Goal: Check status: Check status

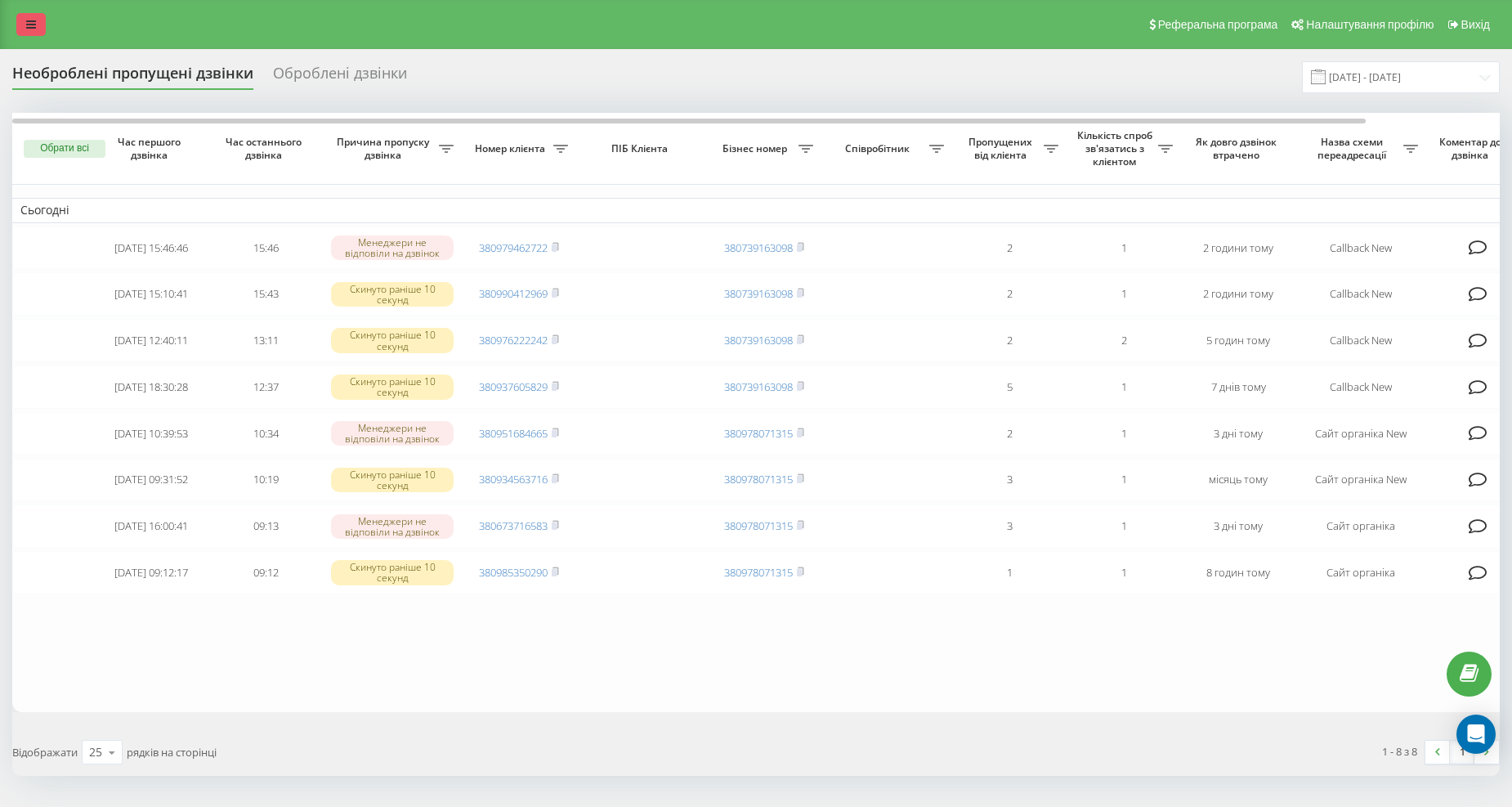
click at [31, 28] on icon at bounding box center [31, 25] width 10 height 12
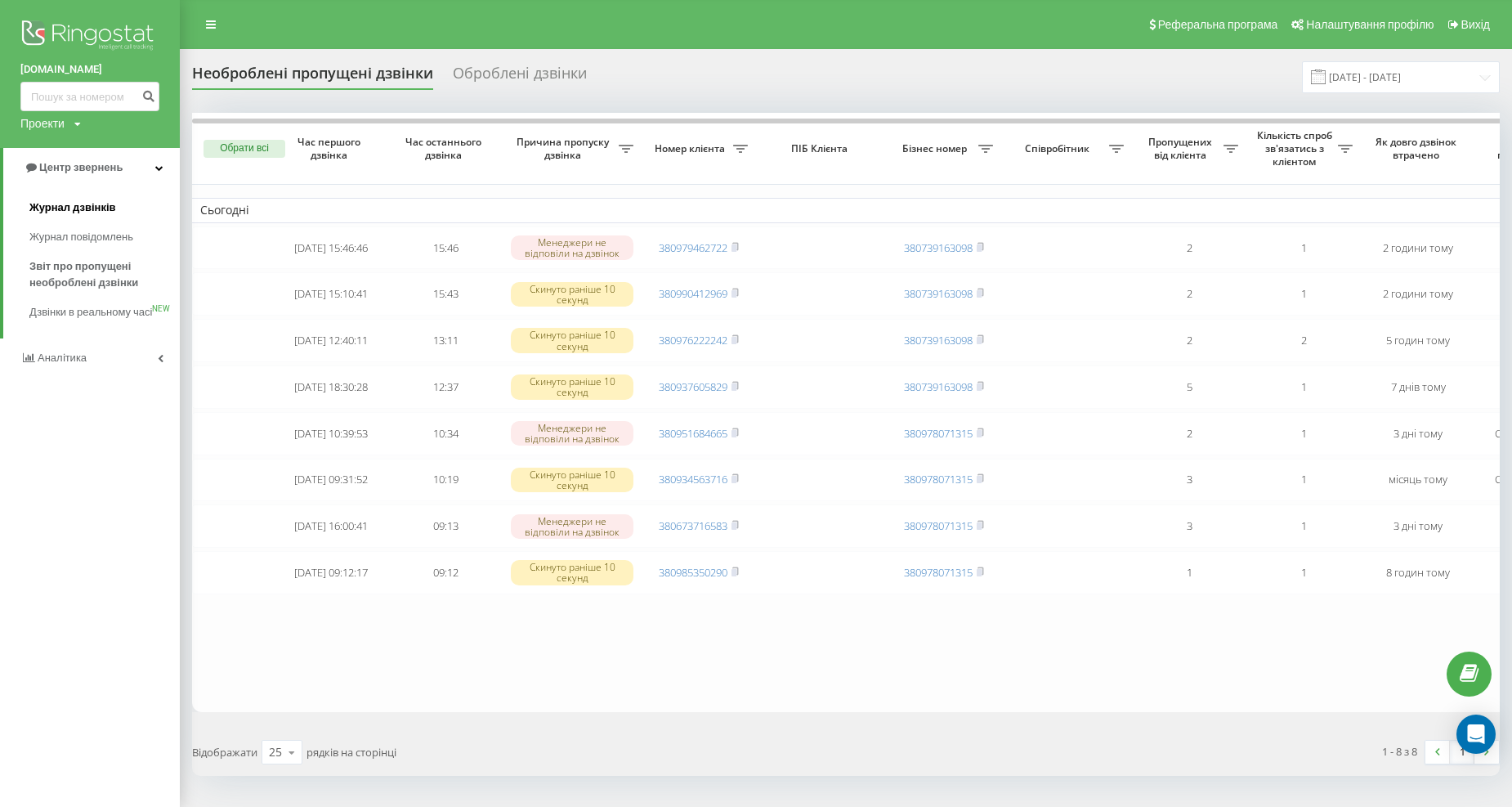
click at [96, 205] on span "Журнал дзвінків" at bounding box center [73, 208] width 87 height 17
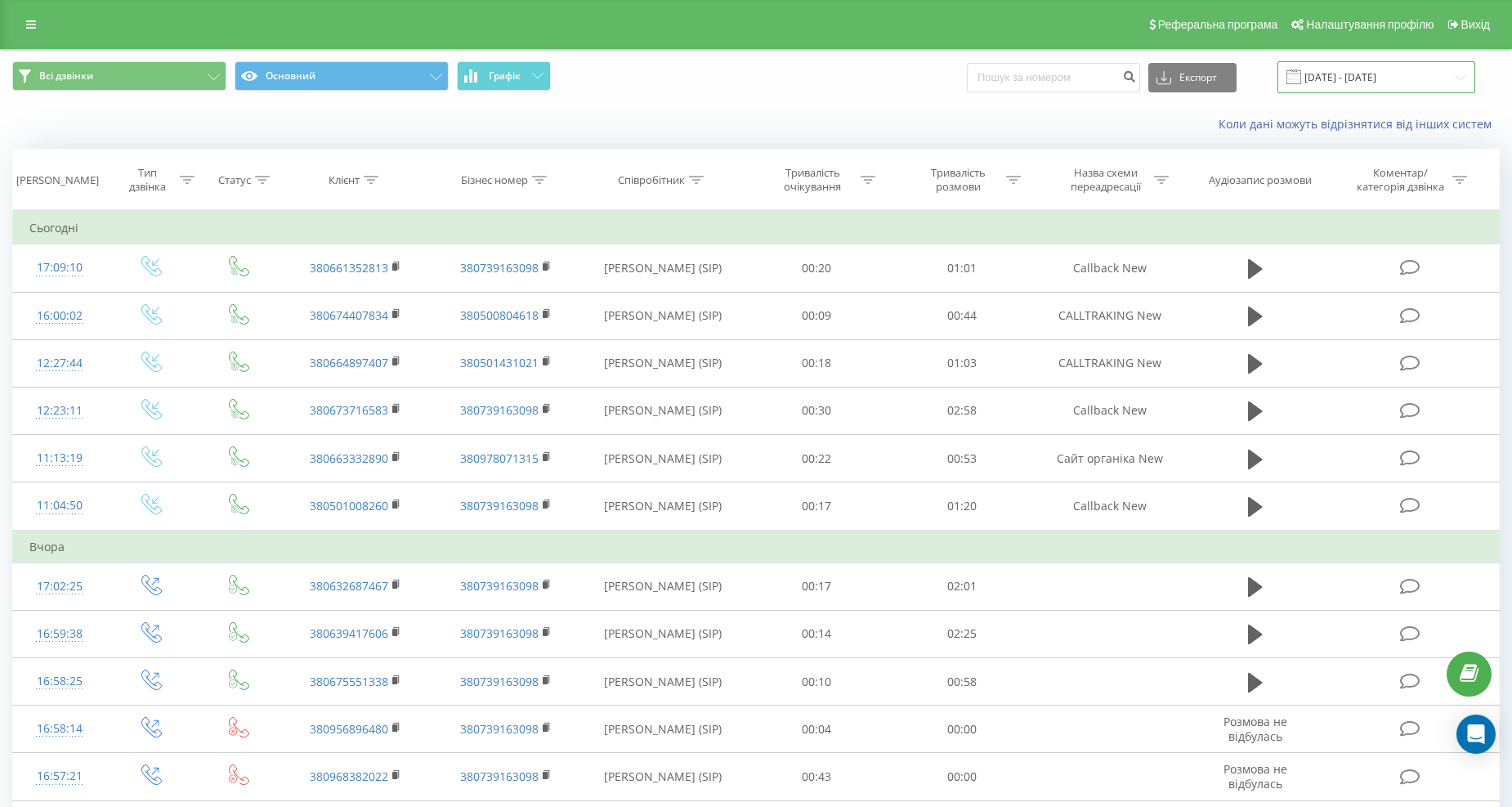
click at [1354, 76] on input "[DATE] - [DATE]" at bounding box center [1377, 77] width 198 height 32
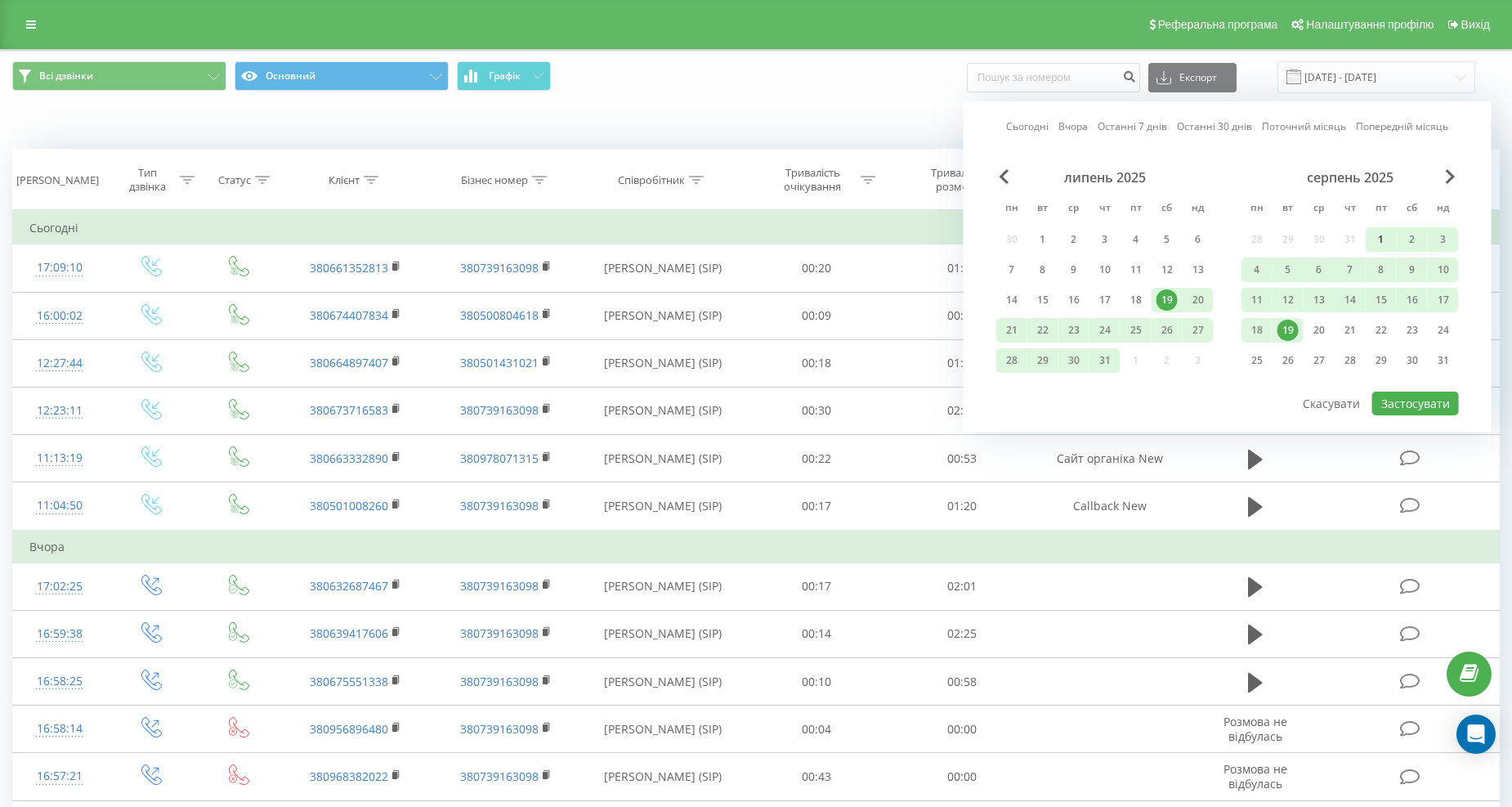
click at [1378, 234] on div "1" at bounding box center [1382, 239] width 21 height 21
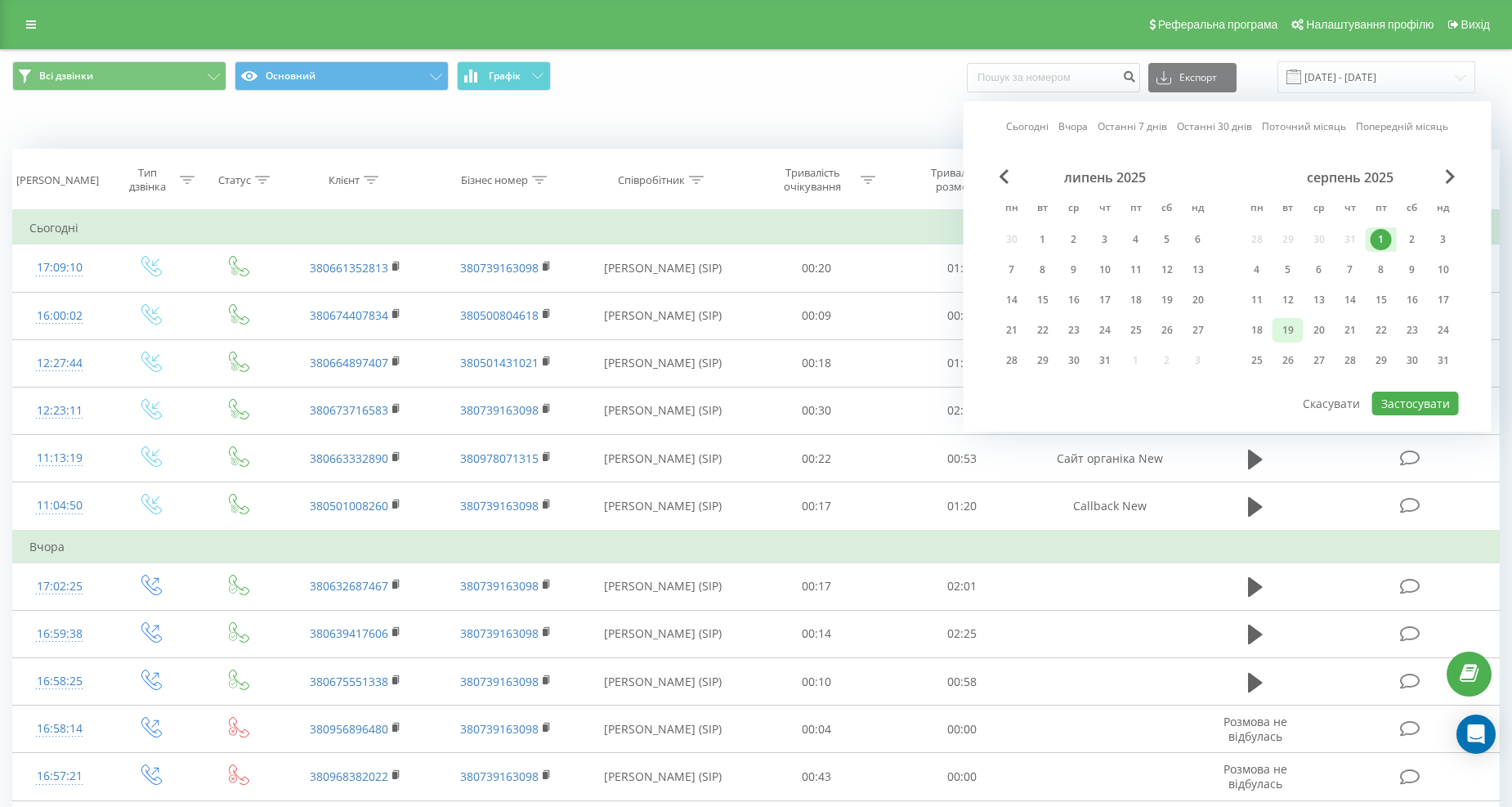
click at [1288, 330] on div "19" at bounding box center [1288, 330] width 21 height 21
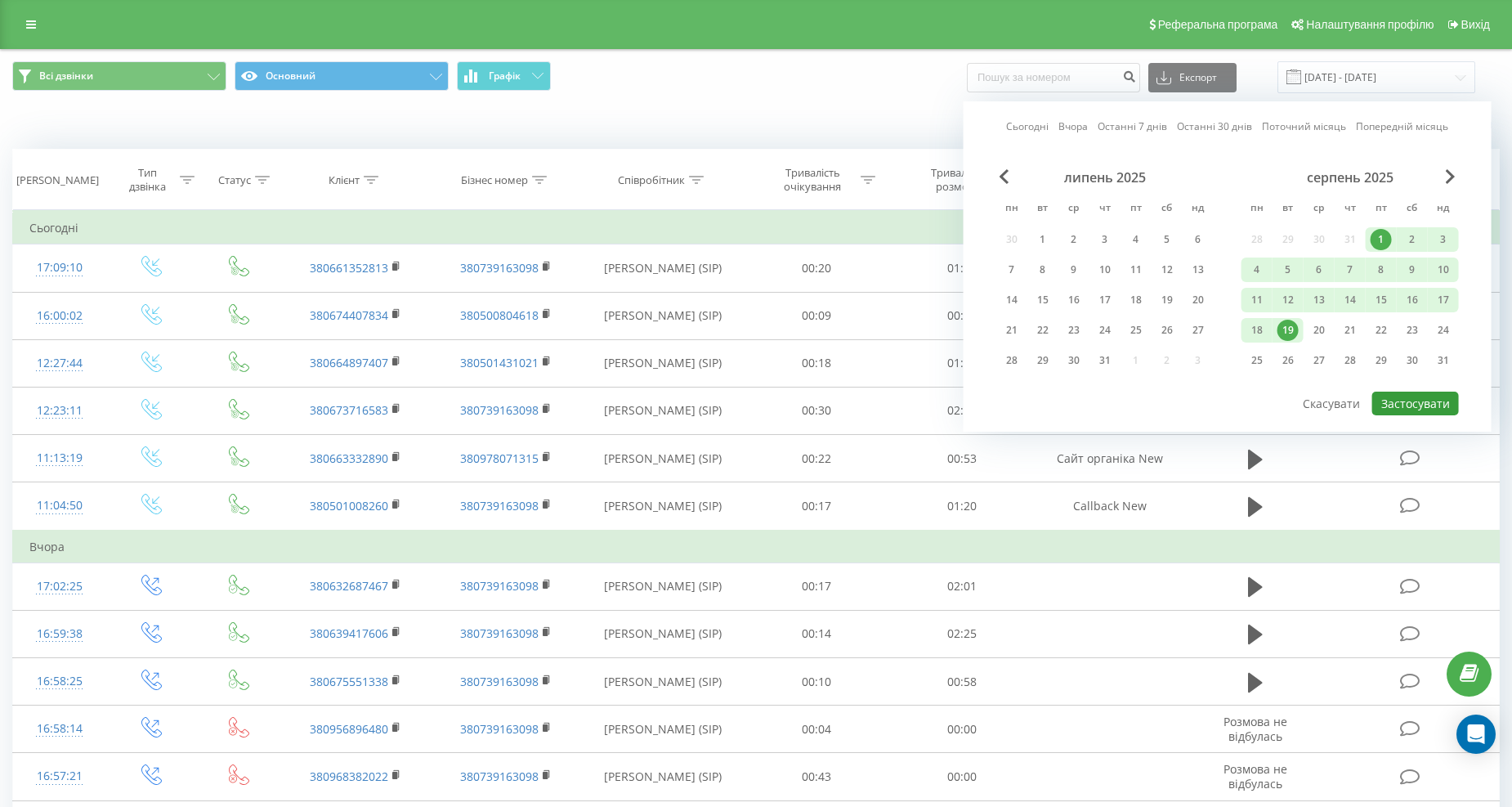
click at [1417, 397] on button "Застосувати" at bounding box center [1415, 404] width 87 height 24
type input "[DATE] - [DATE]"
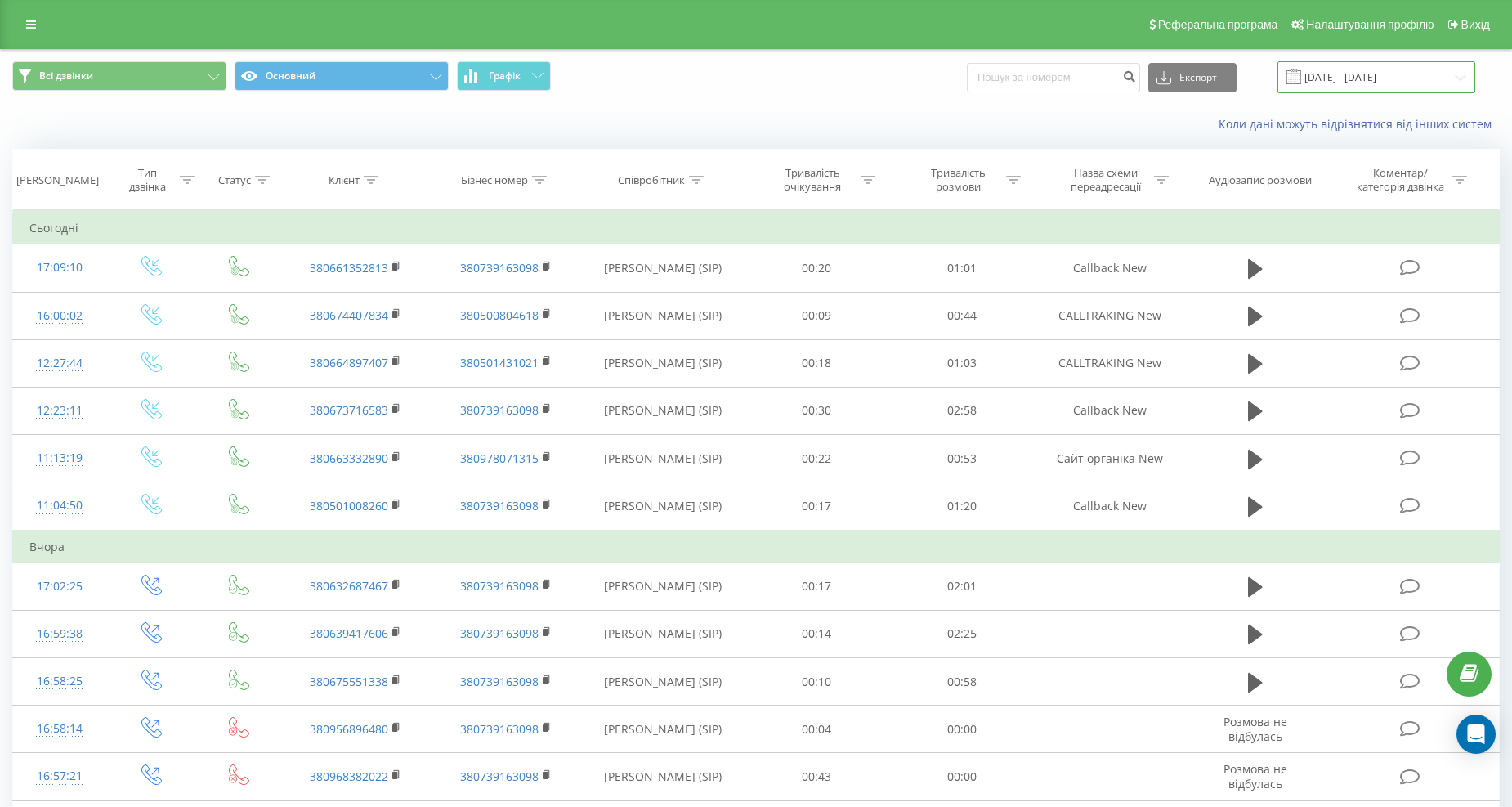
click at [1350, 78] on input "[DATE] - [DATE]" at bounding box center [1377, 77] width 198 height 32
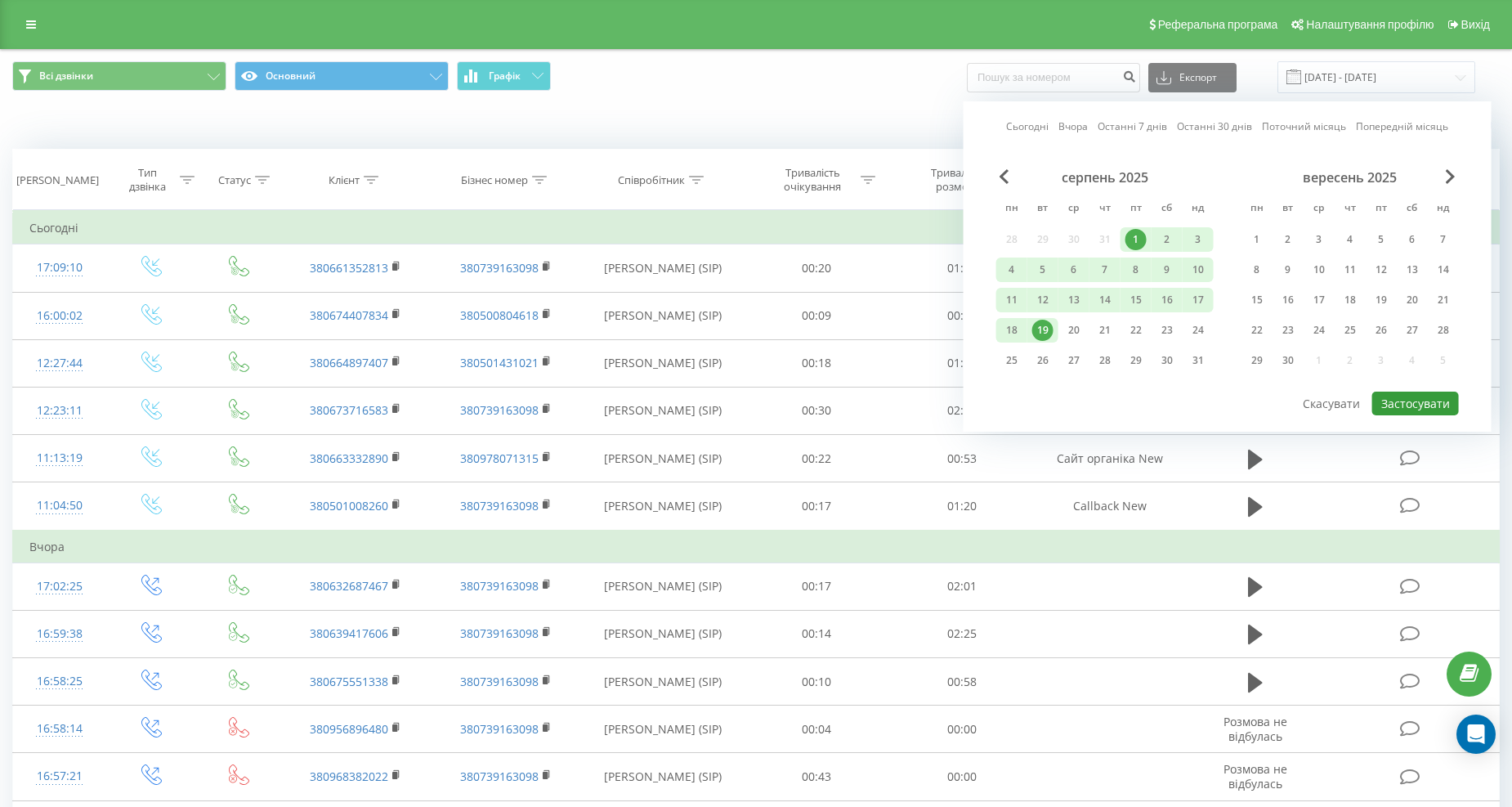
click at [1415, 396] on button "Застосувати" at bounding box center [1415, 404] width 87 height 24
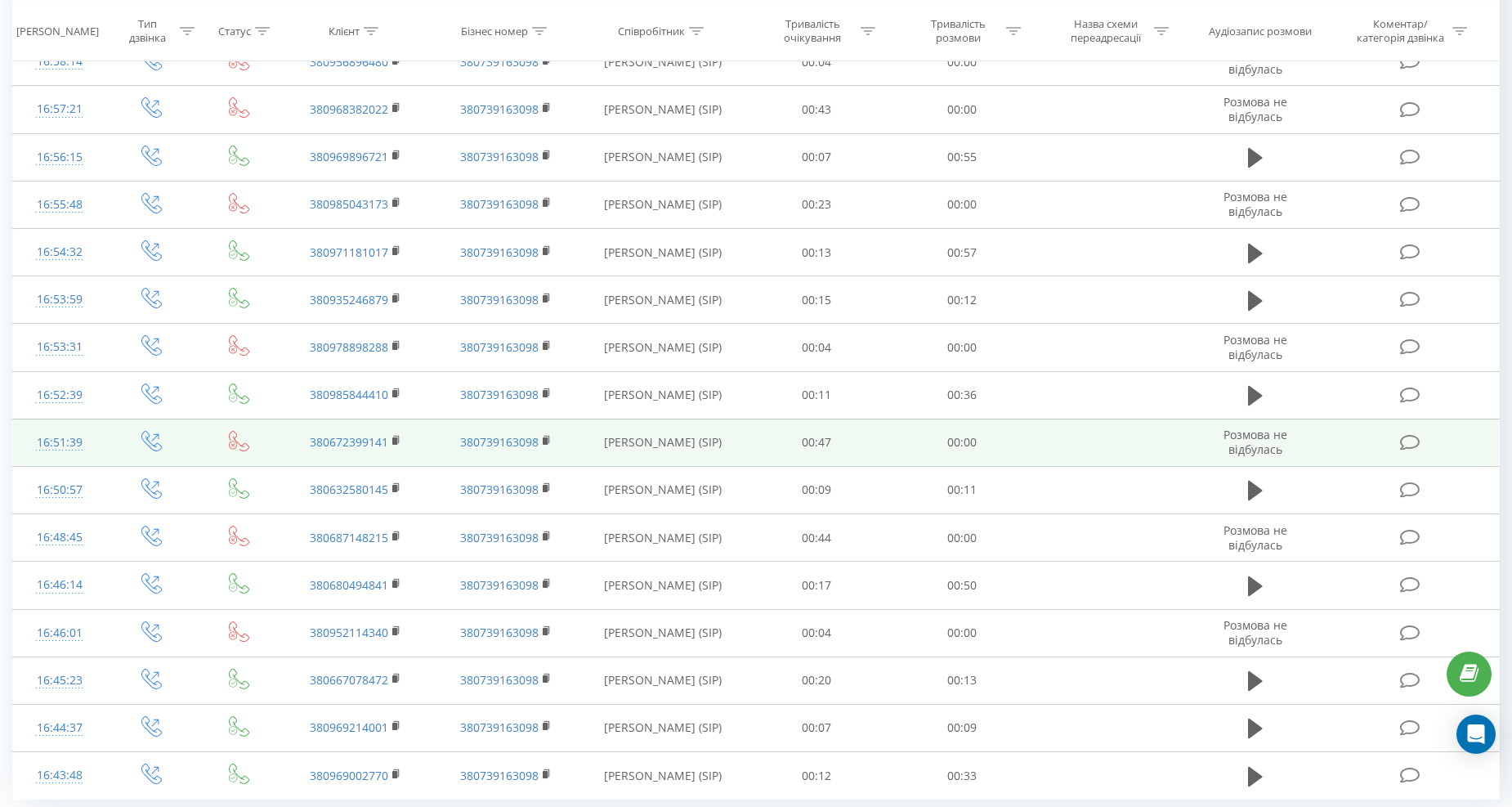
scroll to position [721, 0]
